Goal: Information Seeking & Learning: Learn about a topic

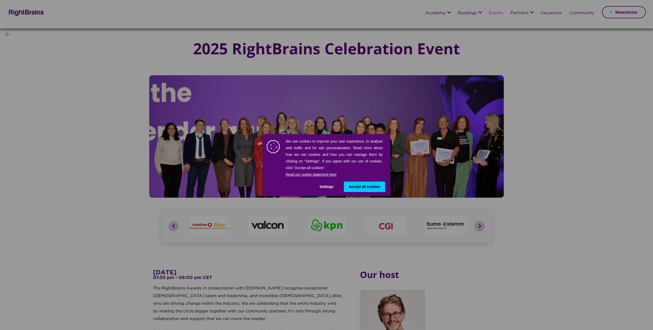
click at [377, 187] on span "Accept all cookies" at bounding box center [364, 186] width 31 height 5
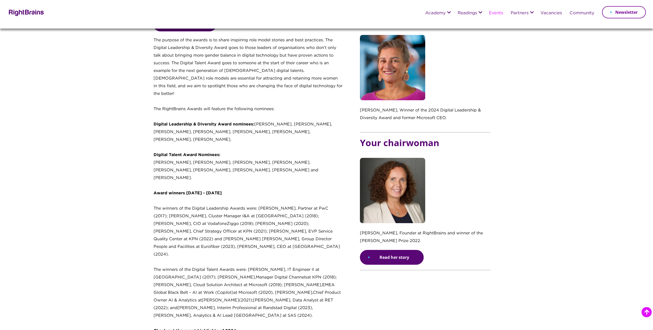
scroll to position [346, 0]
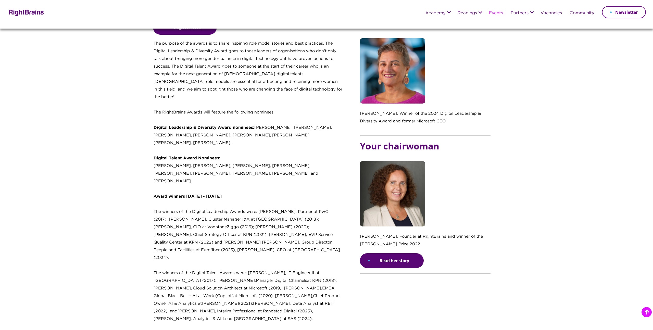
click at [275, 160] on p "Digital Leadership & Diversity Award nominees: Anka Gajentaan, Sonali Sahgal, A…" at bounding box center [248, 158] width 189 height 69
click at [288, 161] on p "Digital Leadership & Diversity Award nominees: Anka Gajentaan, Sonali Sahgal, A…" at bounding box center [248, 158] width 189 height 69
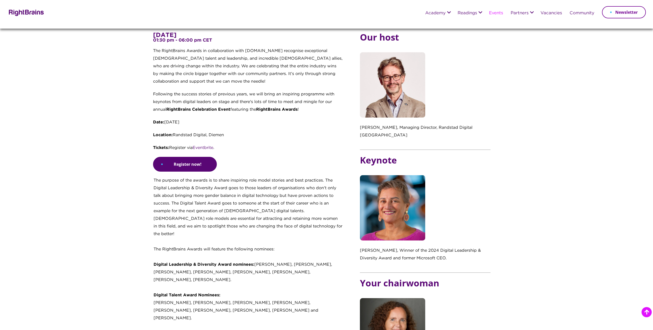
scroll to position [206, 0]
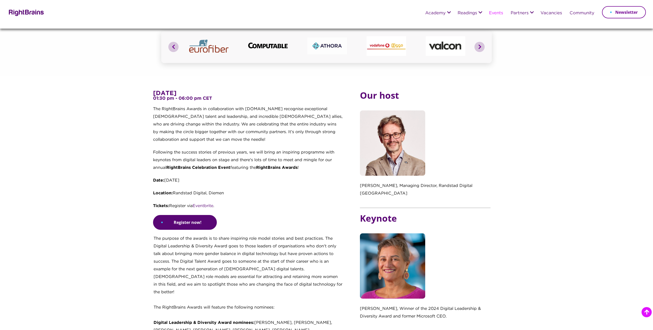
scroll to position [0, 0]
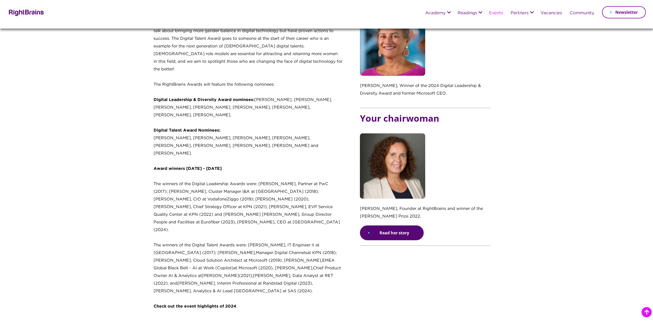
scroll to position [577, 0]
